Goal: Information Seeking & Learning: Find specific fact

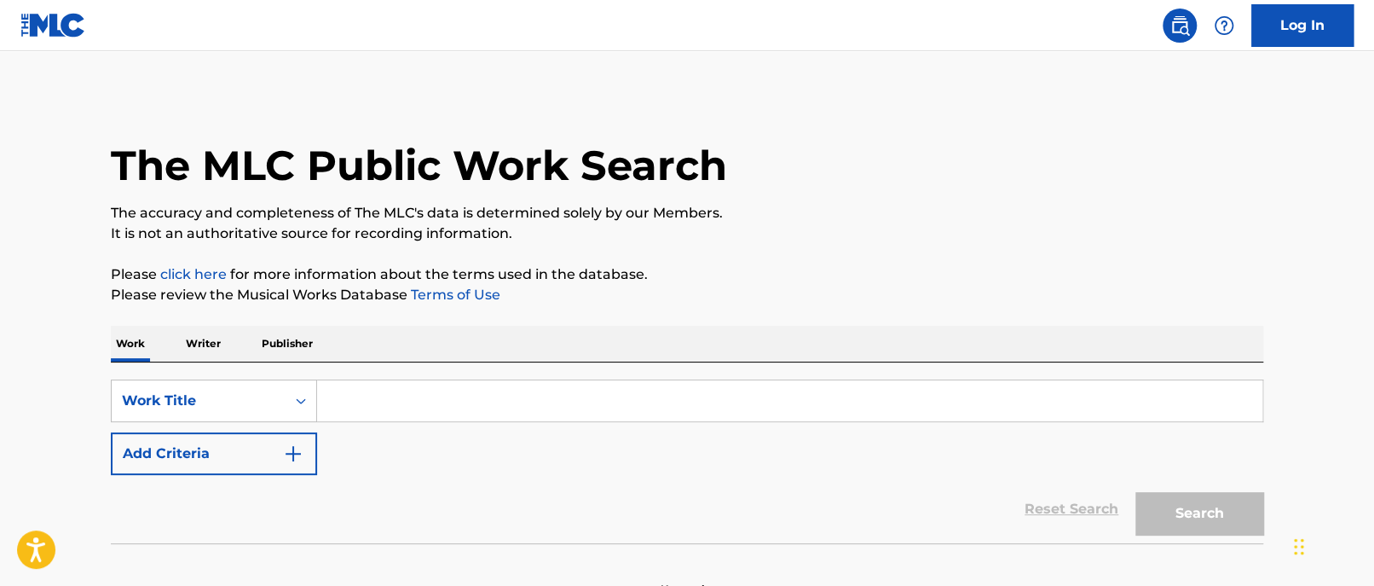
scroll to position [101, 0]
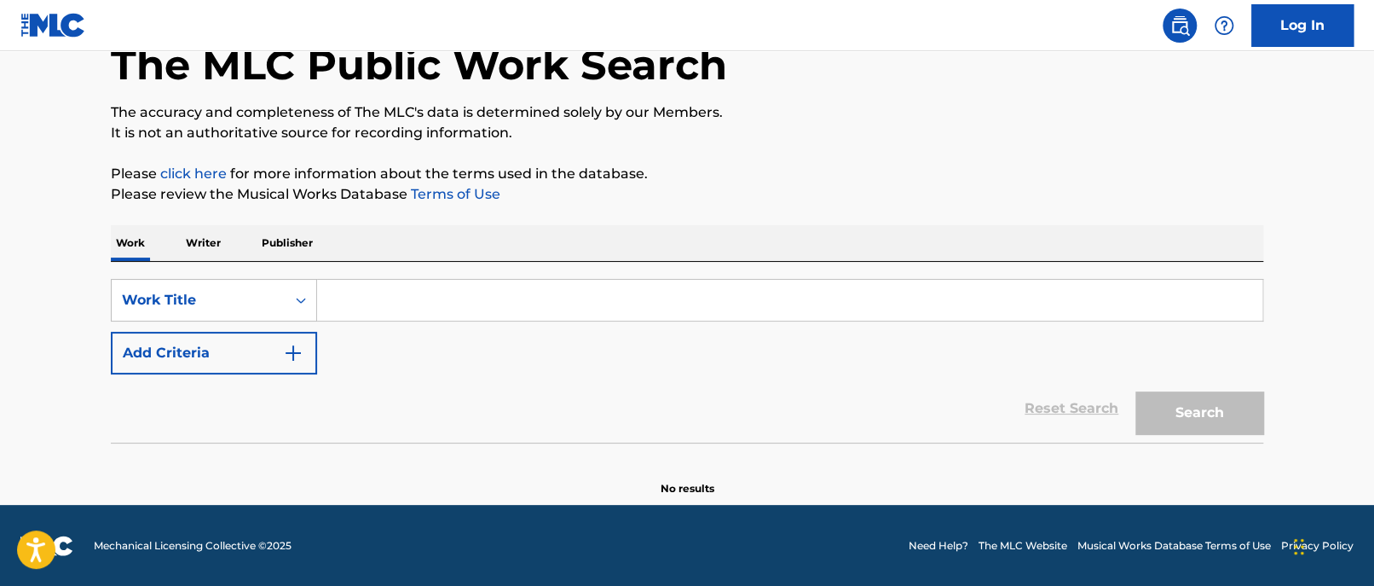
click at [431, 289] on input "Search Form" at bounding box center [789, 300] width 945 height 41
paste input "Some Day My Prince Will Come"
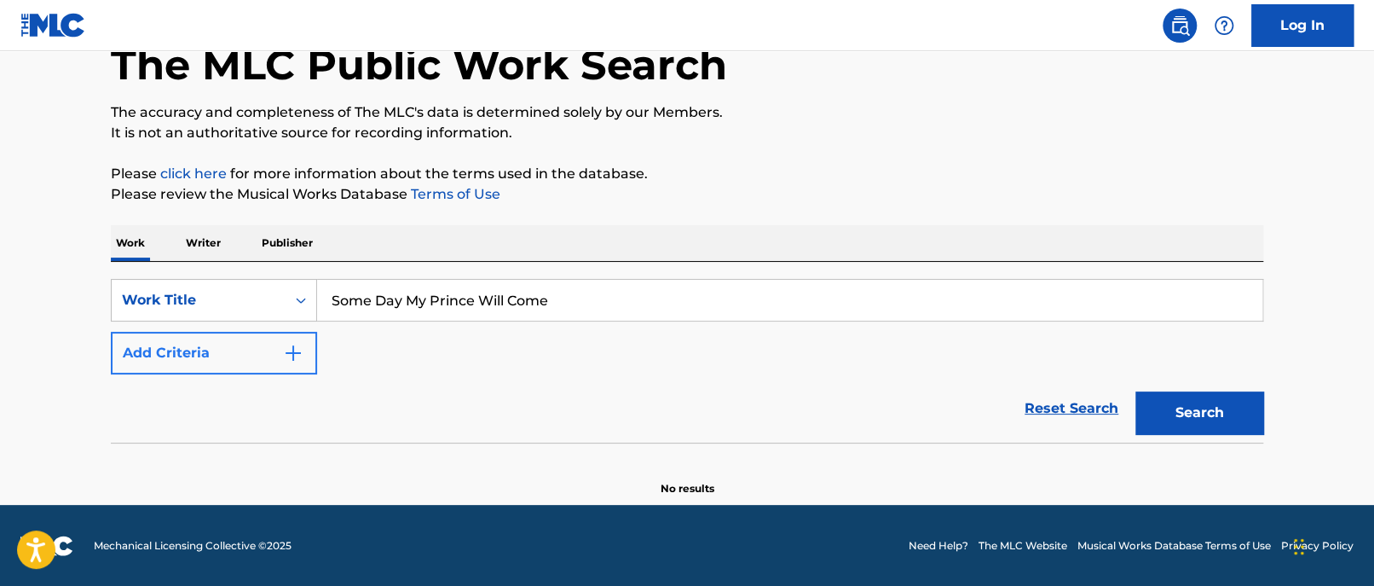
type input "Some Day My Prince Will Come"
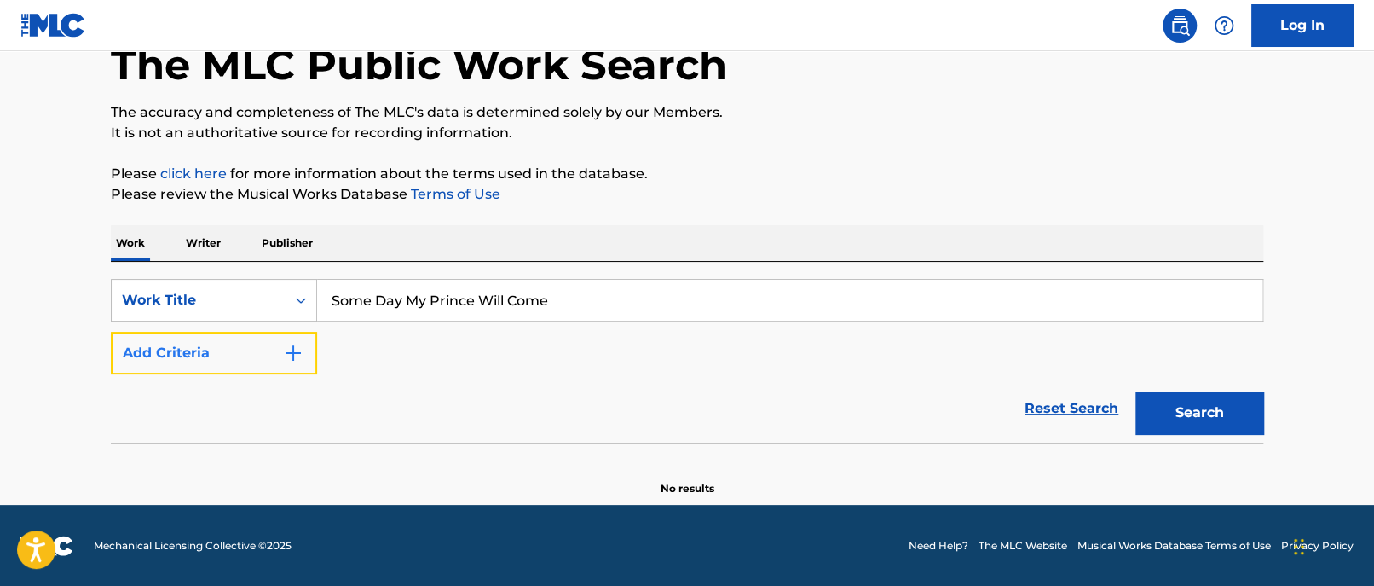
click at [223, 351] on button "Add Criteria" at bounding box center [214, 353] width 206 height 43
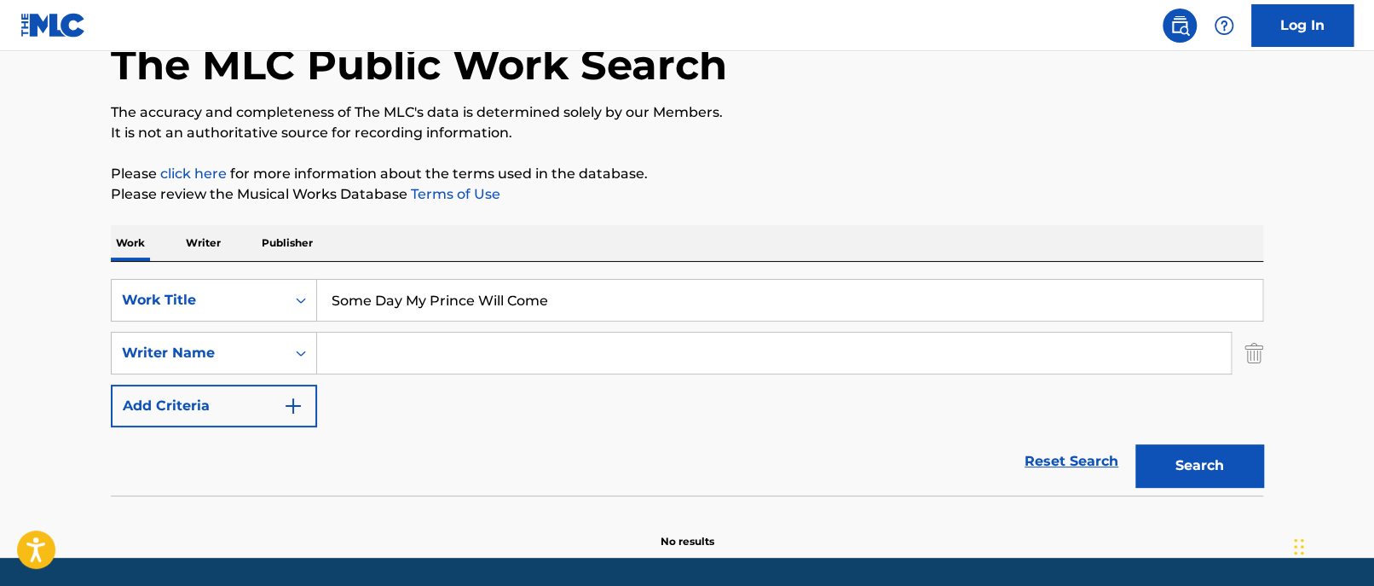
click at [371, 357] on input "Search Form" at bounding box center [774, 352] width 914 height 41
paste input "[PERSON_NAME]"
type input "[PERSON_NAME]"
click at [1191, 456] on button "Search" at bounding box center [1199, 465] width 128 height 43
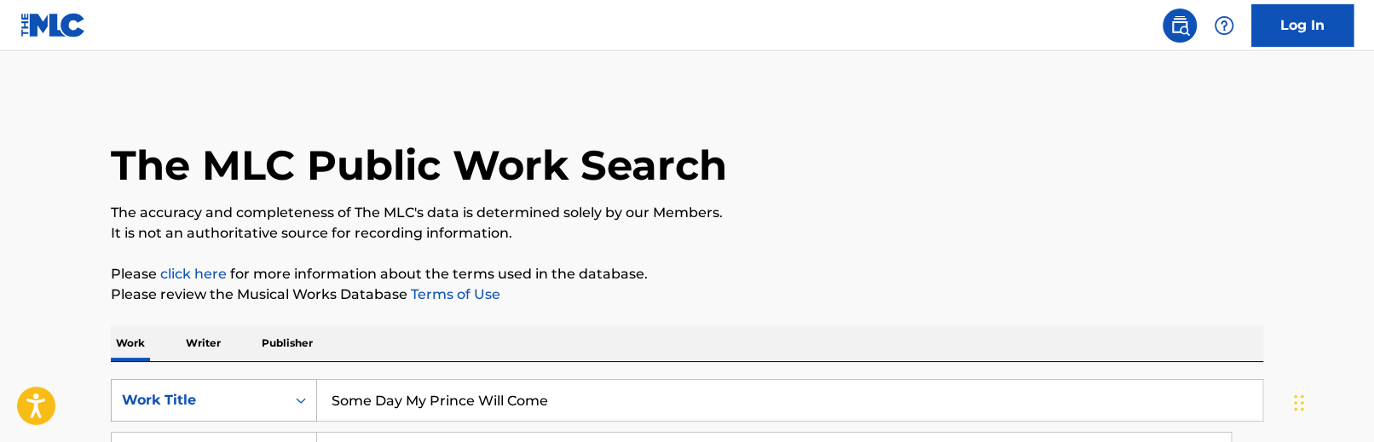
scroll to position [170, 0]
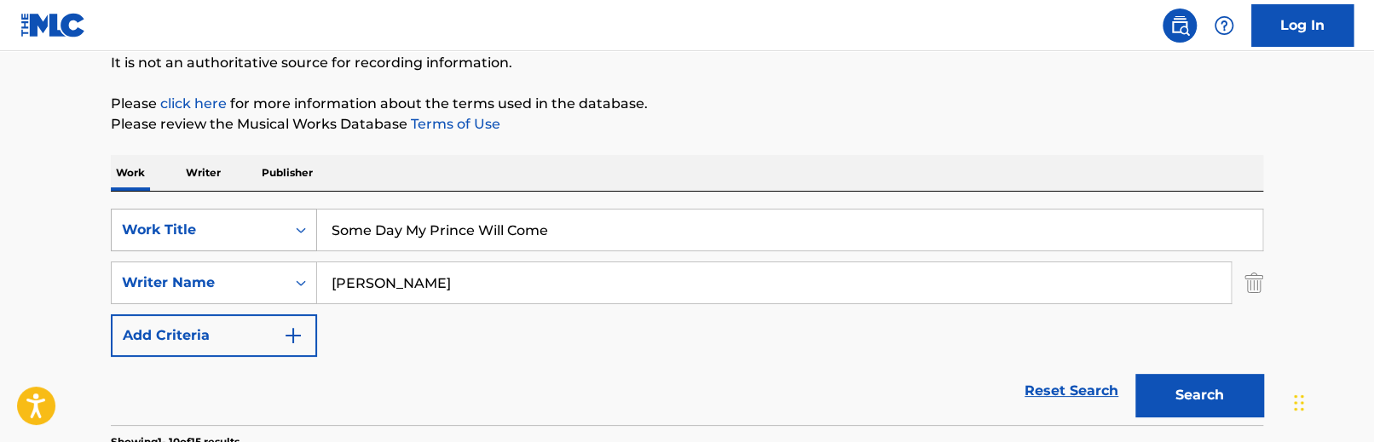
drag, startPoint x: 592, startPoint y: 232, endPoint x: 113, endPoint y: 225, distance: 479.1
paste input "Nine to fiv"
type input "Nine to five"
click at [545, 161] on div "Work Writer Publisher" at bounding box center [687, 173] width 1152 height 36
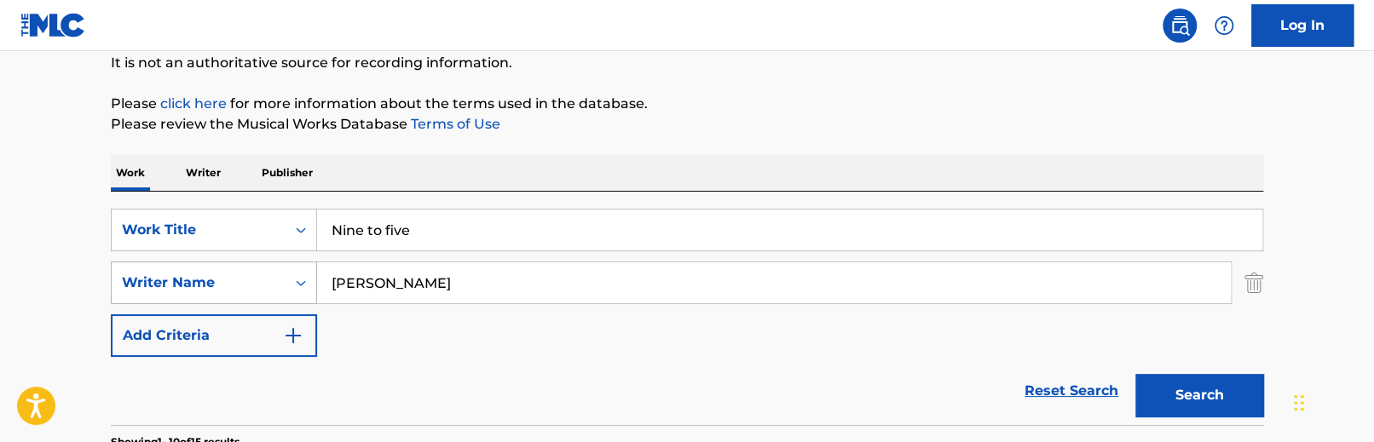
drag, startPoint x: 472, startPoint y: 289, endPoint x: 204, endPoint y: 278, distance: 268.7
click at [204, 278] on div "SearchWithCriteriaab8bcf6d-a17e-44a4-9f74-1e6cb08a7e29 Writer Name [PERSON_NAME]" at bounding box center [687, 283] width 1152 height 43
paste input "[PERSON_NAME]"
type input "[PERSON_NAME]"
click at [1151, 390] on button "Search" at bounding box center [1199, 395] width 128 height 43
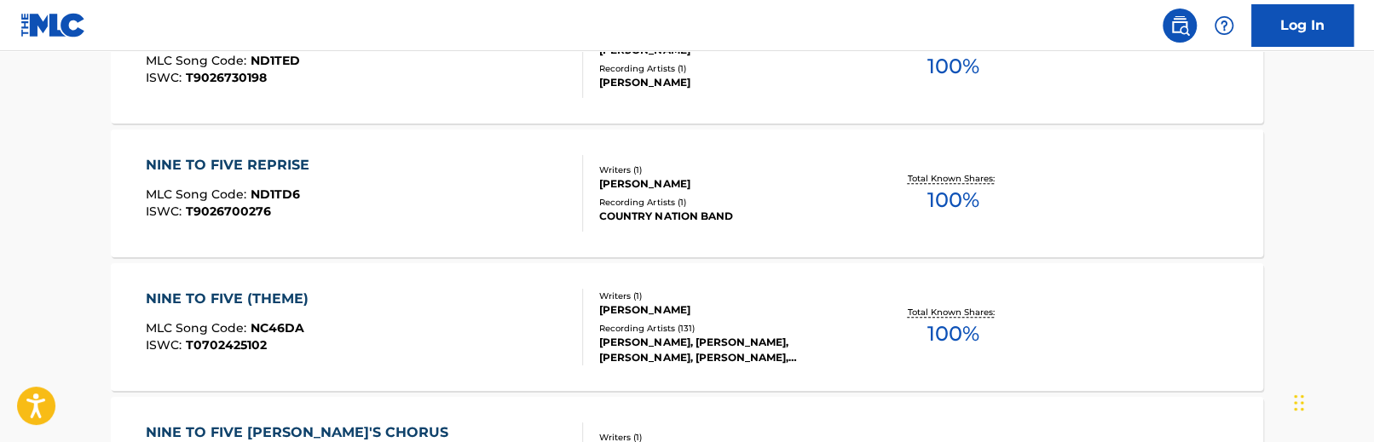
scroll to position [852, 0]
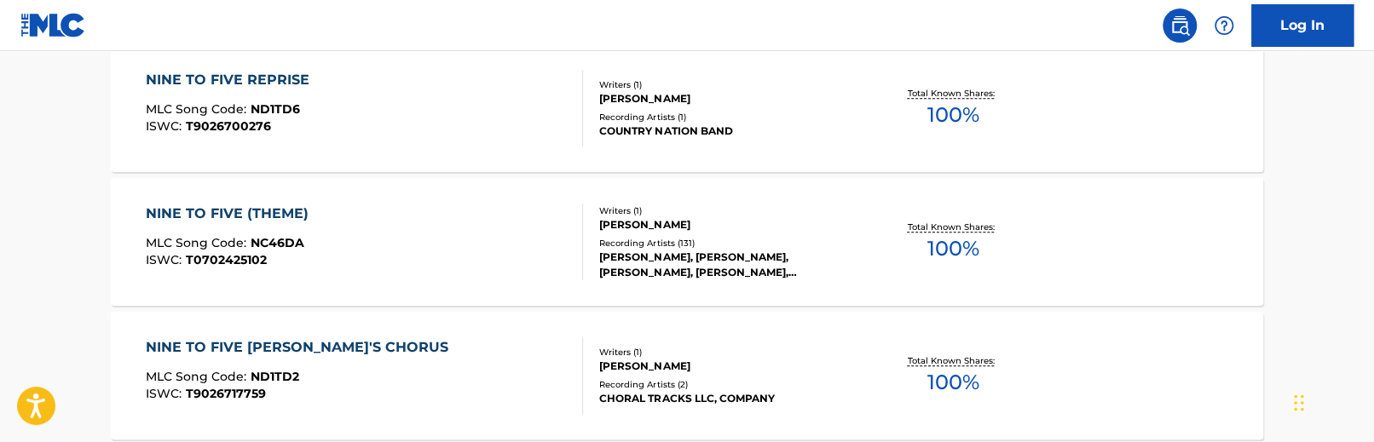
click at [69, 223] on main "The MLC Public Work Search The accuracy and completeness of The MLC's data is d…" at bounding box center [687, 202] width 1374 height 2006
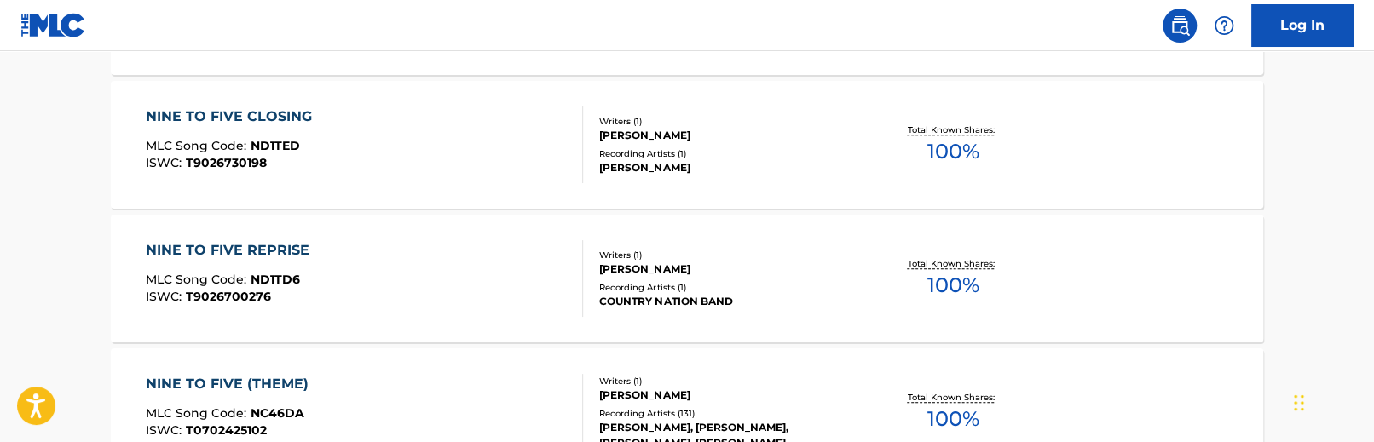
scroll to position [511, 0]
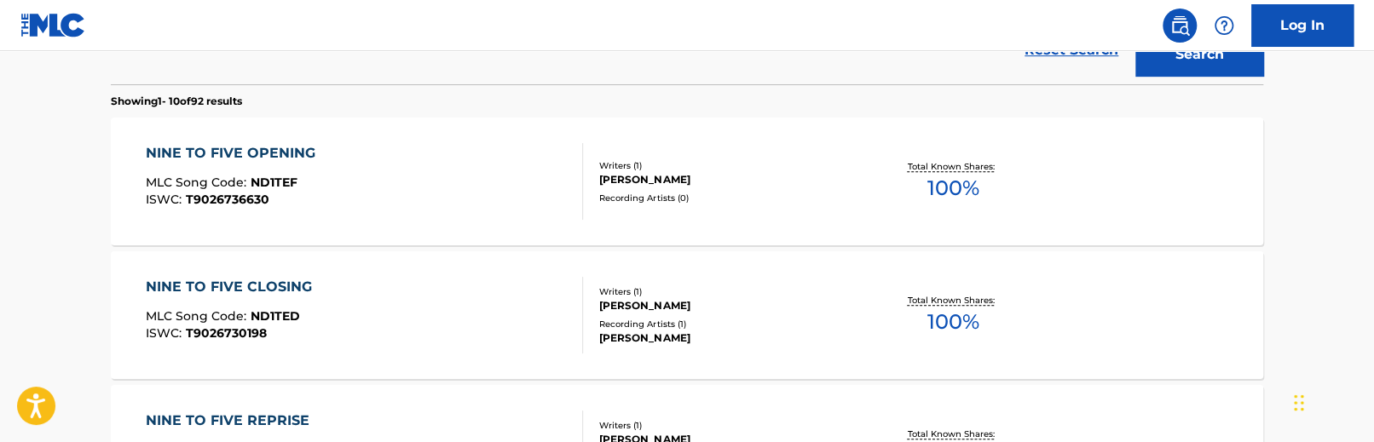
click at [223, 153] on div "NINE TO FIVE OPENING" at bounding box center [235, 153] width 178 height 20
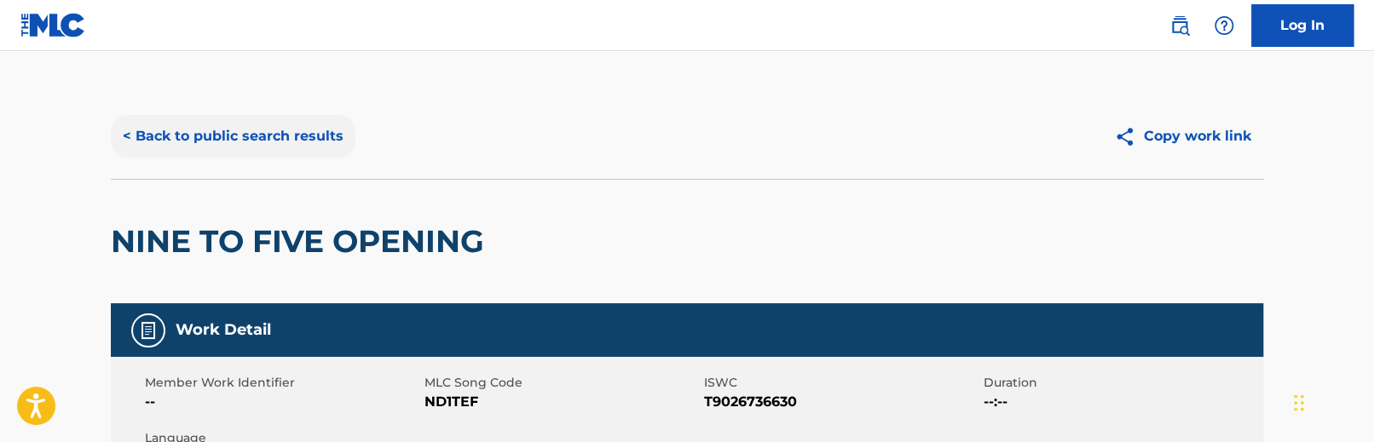
click at [232, 137] on button "< Back to public search results" at bounding box center [233, 136] width 245 height 43
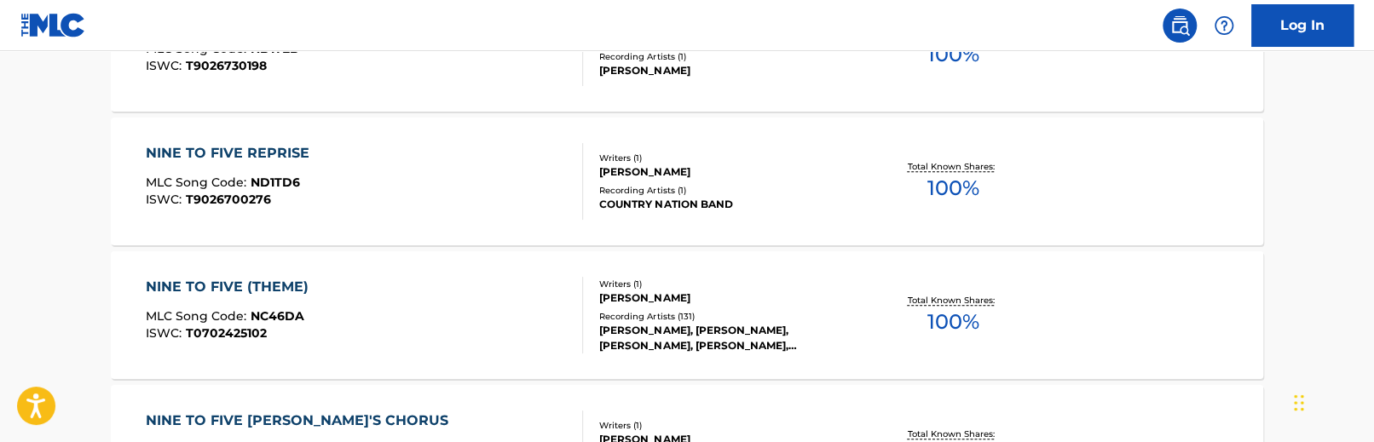
scroll to position [864, 0]
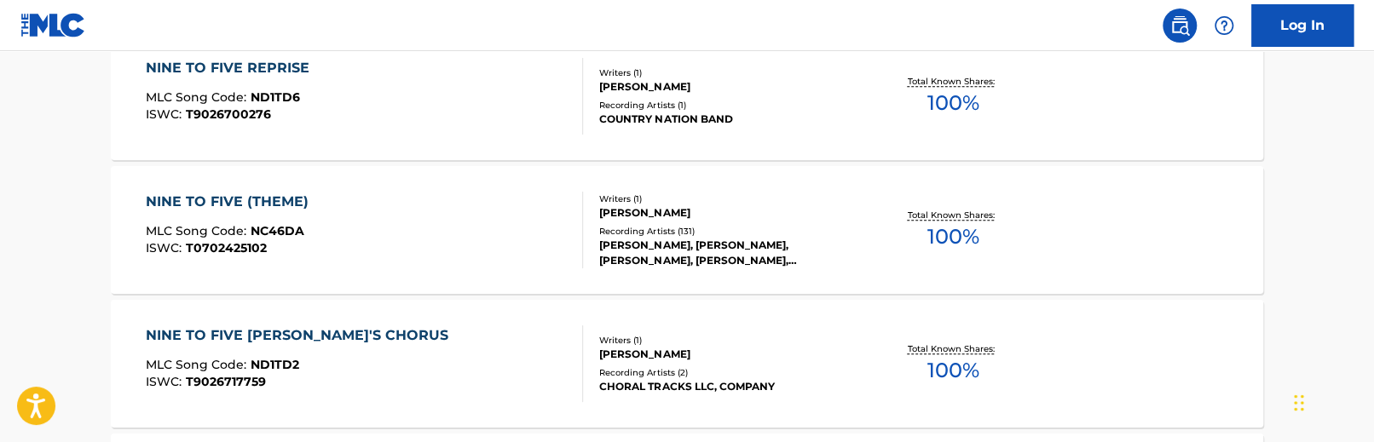
click at [246, 189] on div "NINE TO FIVE (THEME) MLC Song Code : NC46DA ISWC : T0702425102 Writers ( 1 ) [P…" at bounding box center [687, 230] width 1152 height 128
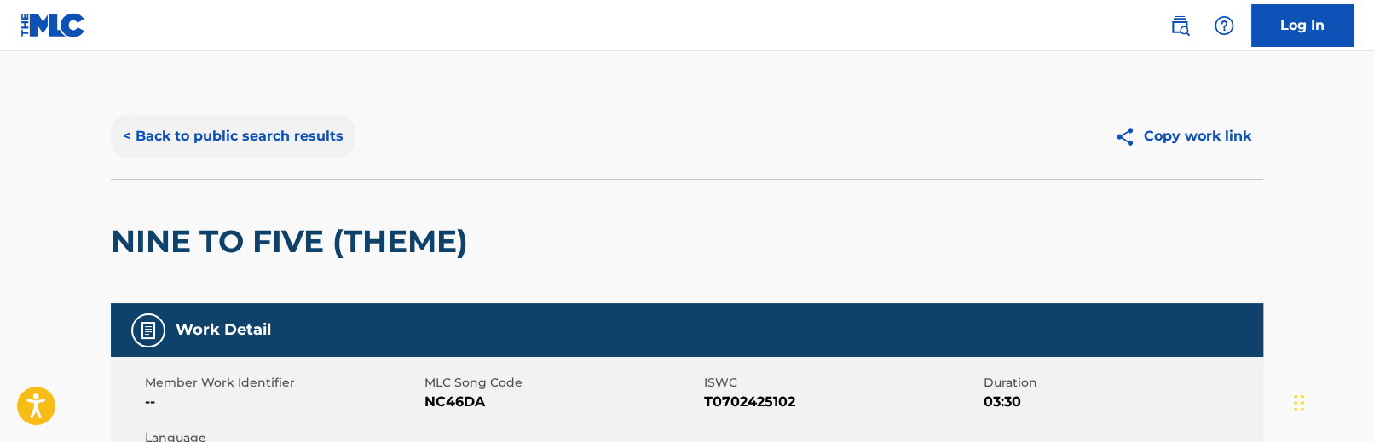
click at [225, 142] on button "< Back to public search results" at bounding box center [233, 136] width 245 height 43
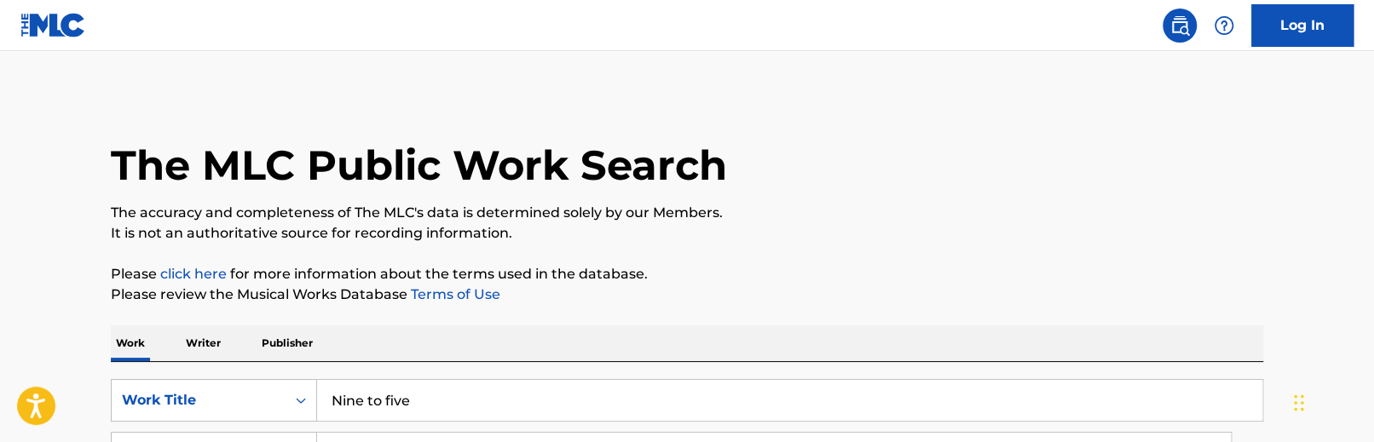
scroll to position [170, 0]
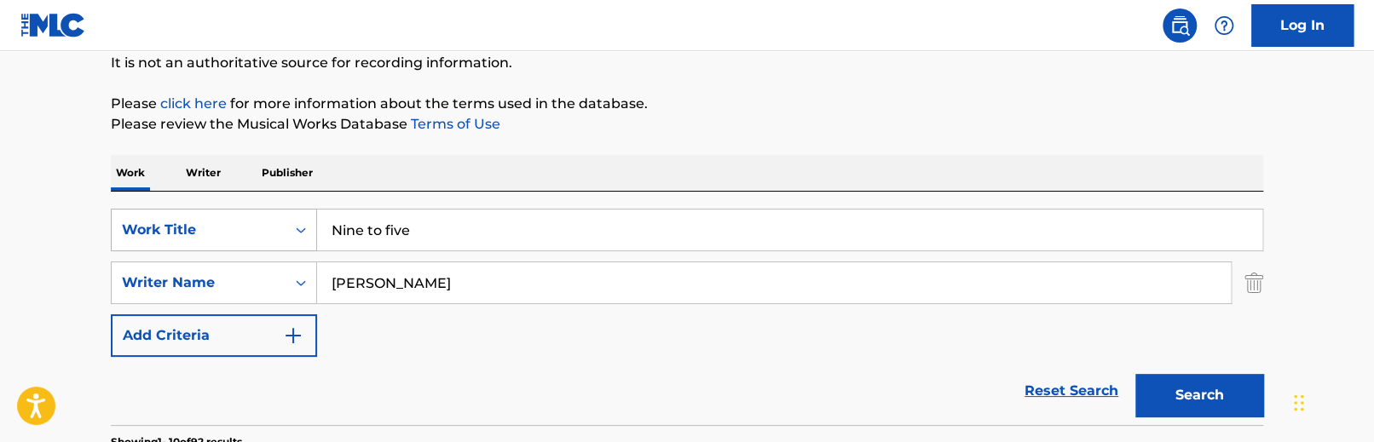
drag, startPoint x: 430, startPoint y: 237, endPoint x: 204, endPoint y: 215, distance: 227.8
click at [204, 215] on div "SearchWithCriteriab1ef3e73-e7d2-4563-b95f-05cd6a2866de Work Title Nine to five" at bounding box center [687, 230] width 1152 height 43
paste input "KISS THE GIRL."
drag, startPoint x: 430, startPoint y: 230, endPoint x: 495, endPoint y: 236, distance: 65.9
click at [495, 236] on input "KISS THE GIRL." at bounding box center [789, 230] width 945 height 41
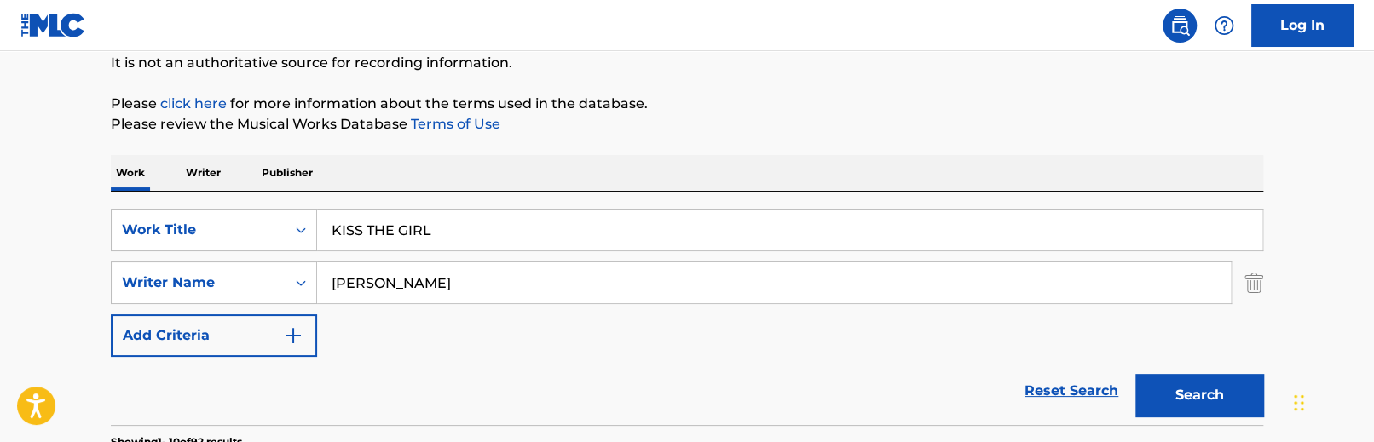
type input "KISS THE GIRL"
drag, startPoint x: 688, startPoint y: 140, endPoint x: 675, endPoint y: 183, distance: 45.3
click at [596, 282] on input "[PERSON_NAME]" at bounding box center [774, 283] width 914 height 41
drag, startPoint x: 596, startPoint y: 282, endPoint x: 241, endPoint y: 283, distance: 354.6
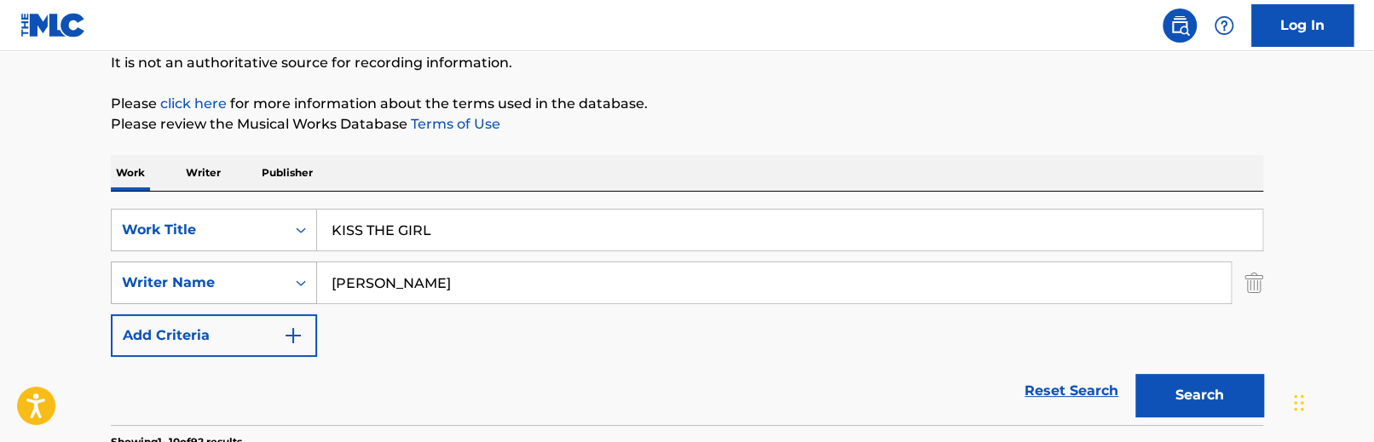
click at [241, 283] on div "SearchWithCriteriaab8bcf6d-a17e-44a4-9f74-1e6cb08a7e29 Writer Name [PERSON_NAME]" at bounding box center [687, 283] width 1152 height 43
paste input "[PERSON_NAME]"
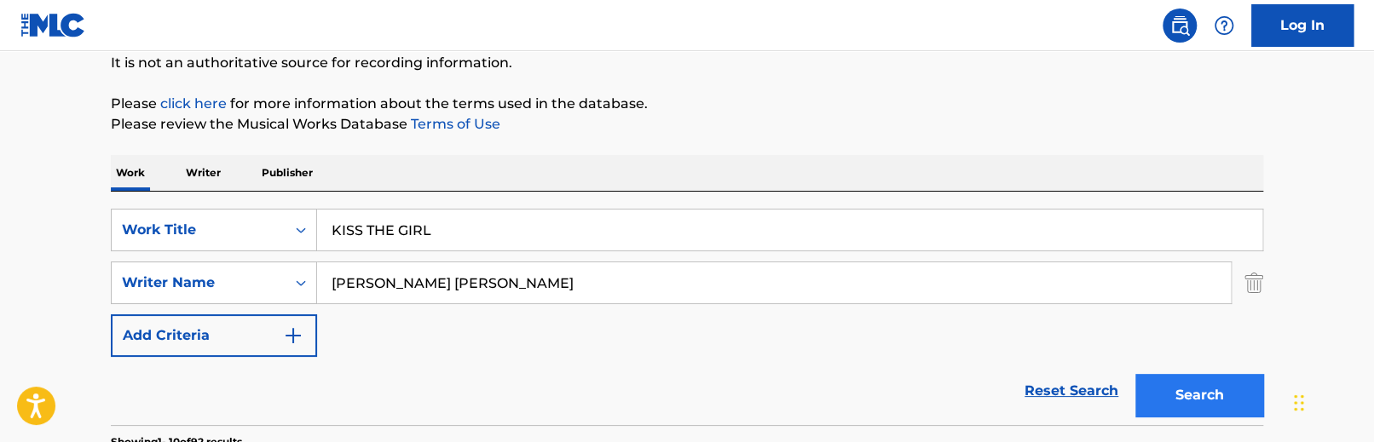
type input "[PERSON_NAME] [PERSON_NAME]"
click at [1202, 400] on button "Search" at bounding box center [1199, 395] width 128 height 43
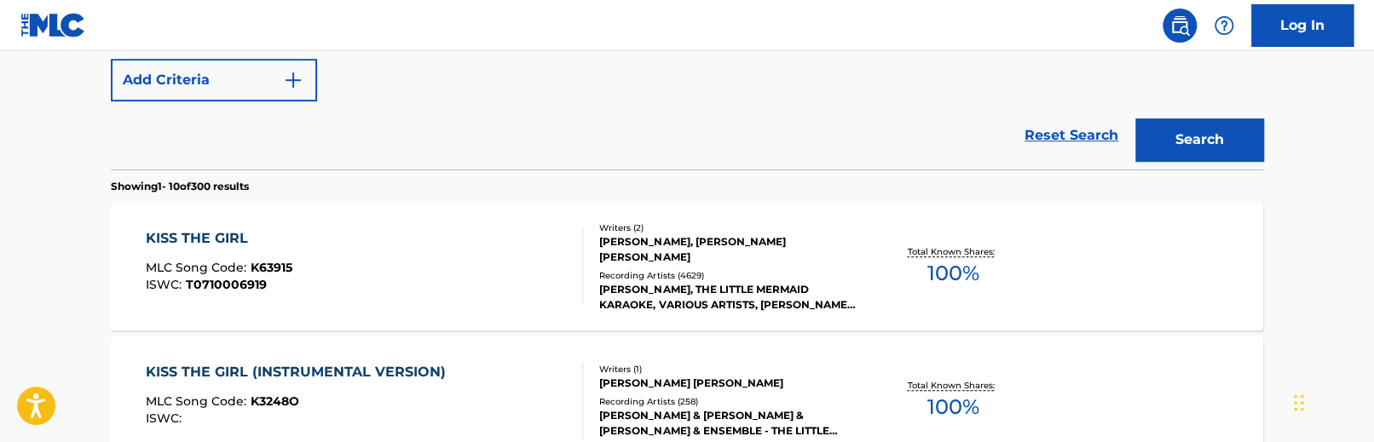
click at [200, 235] on div "KISS THE GIRL" at bounding box center [219, 238] width 147 height 20
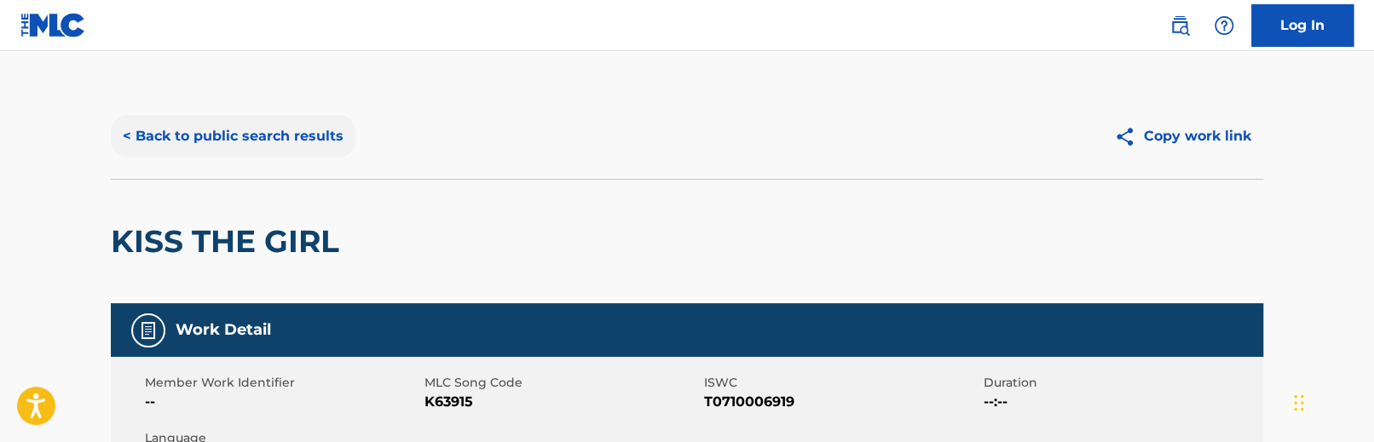
click at [177, 136] on button "< Back to public search results" at bounding box center [233, 136] width 245 height 43
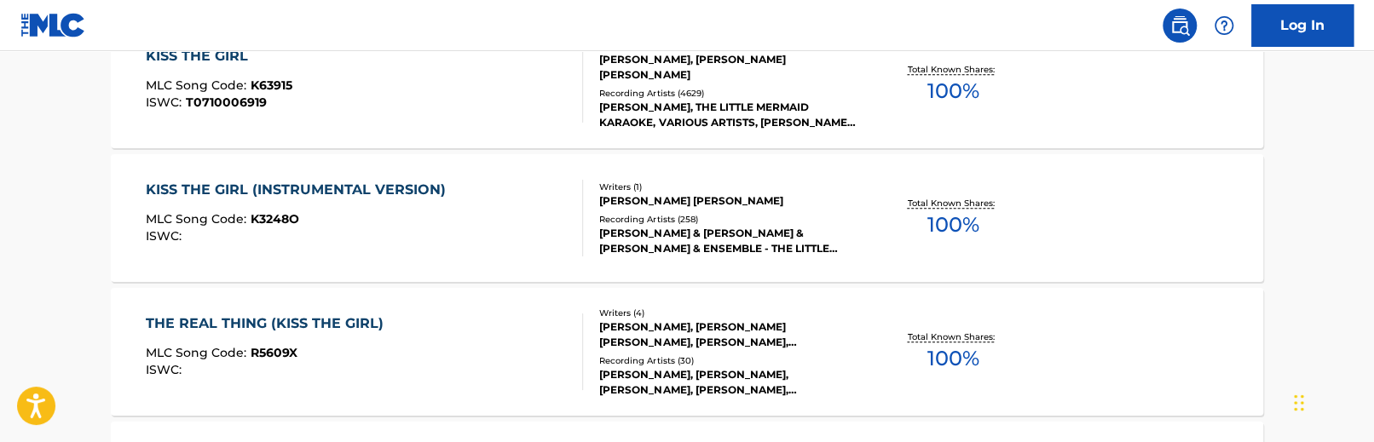
scroll to position [694, 0]
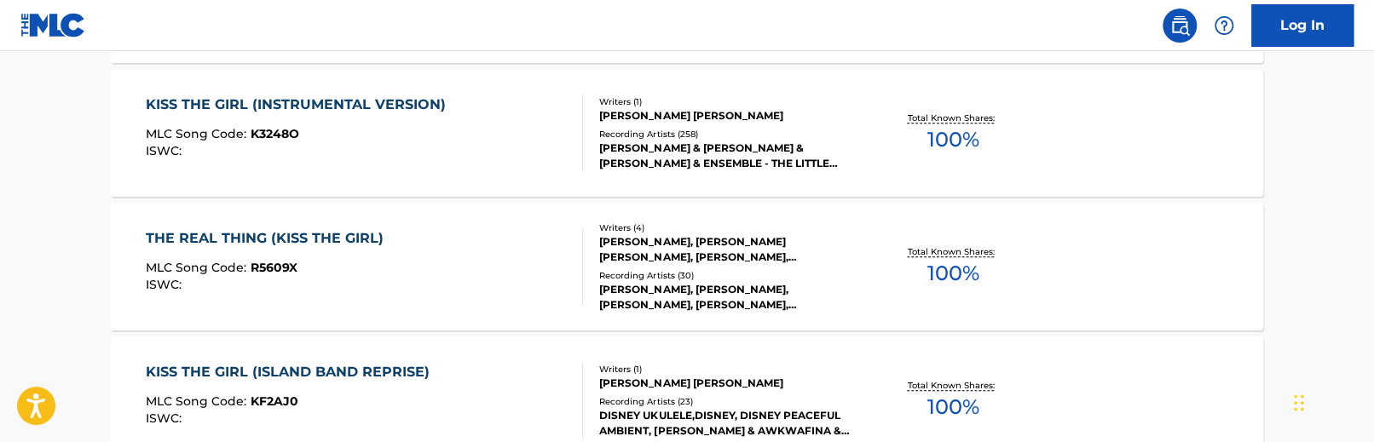
click at [84, 367] on main "The MLC Public Work Search The accuracy and completeness of The MLC's data is d…" at bounding box center [687, 360] width 1374 height 2006
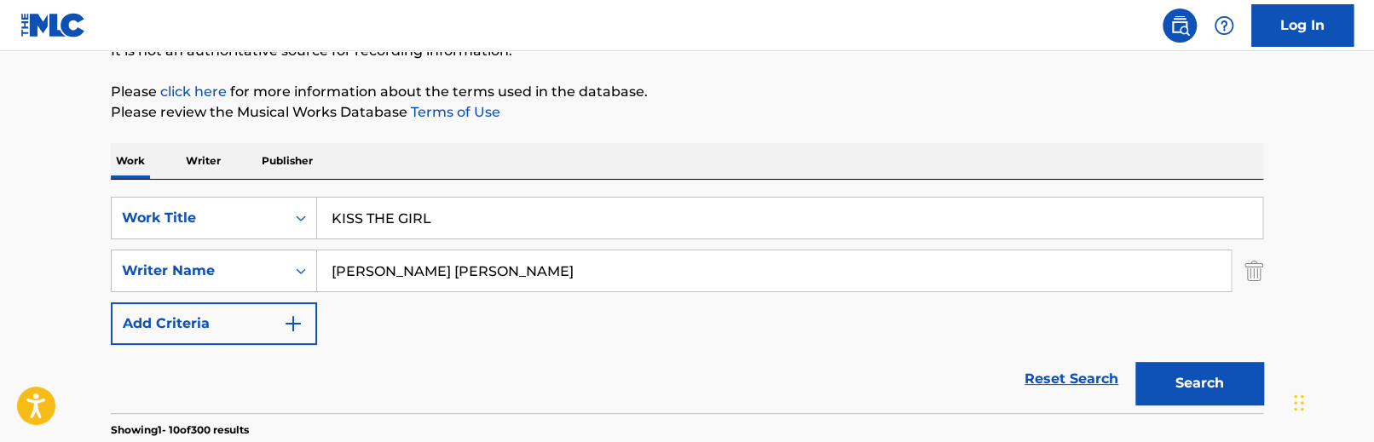
scroll to position [0, 0]
